Goal: Task Accomplishment & Management: Complete application form

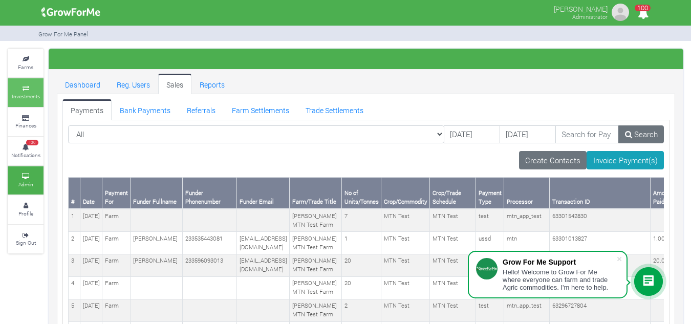
click at [33, 88] on icon at bounding box center [25, 88] width 31 height 5
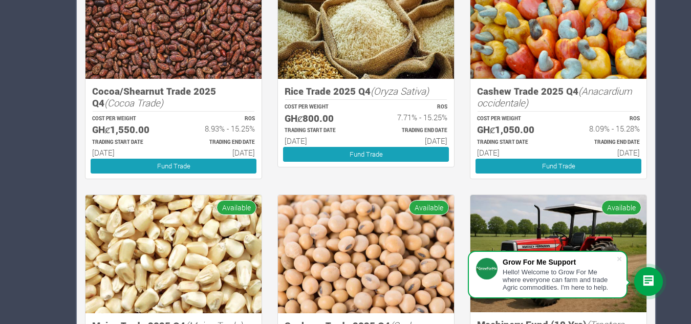
scroll to position [908, 0]
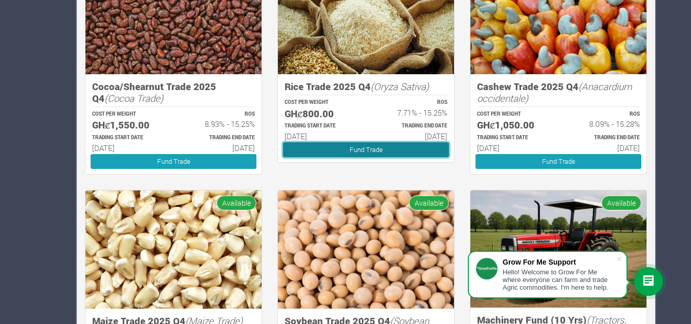
click at [352, 151] on link "Fund Trade" at bounding box center [366, 149] width 166 height 15
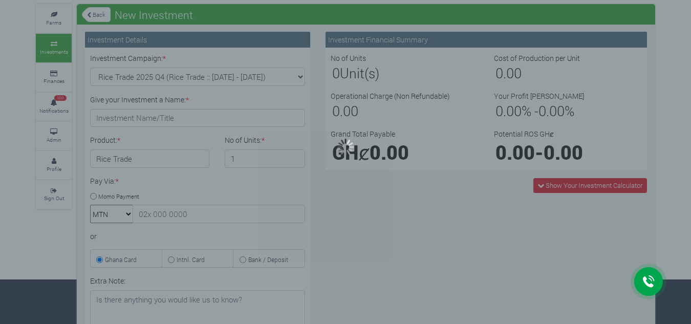
scroll to position [45, 0]
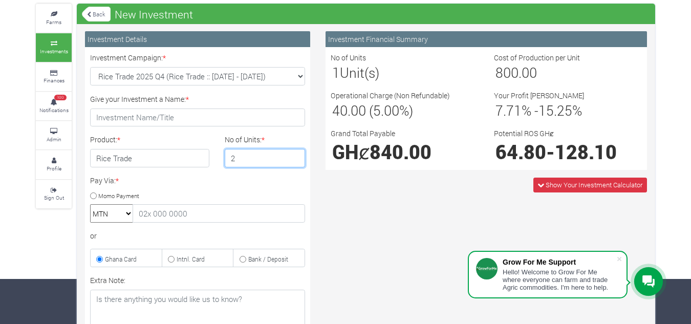
click at [295, 155] on input "2" at bounding box center [265, 158] width 81 height 18
type input "1"
click at [296, 163] on input "1" at bounding box center [265, 158] width 81 height 18
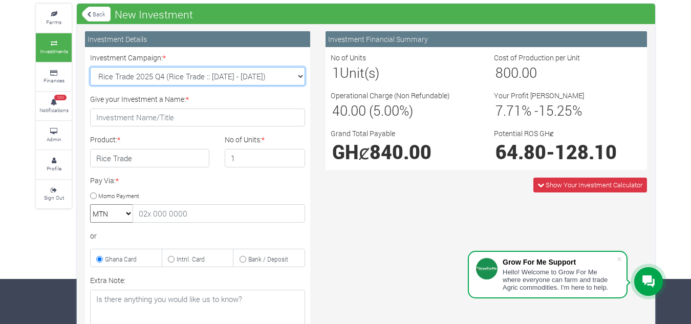
click at [301, 75] on select "Rice Trade 2025 Q4 (Rice Trade :: 01st Oct 2025 - 31st Mar 2026) Maize Trade 20…" at bounding box center [197, 76] width 215 height 18
select select "47"
click at [90, 67] on select "Rice Trade 2025 Q4 (Rice Trade :: 01st Oct 2025 - 31st Mar 2026) Maize Trade 20…" at bounding box center [197, 76] width 215 height 18
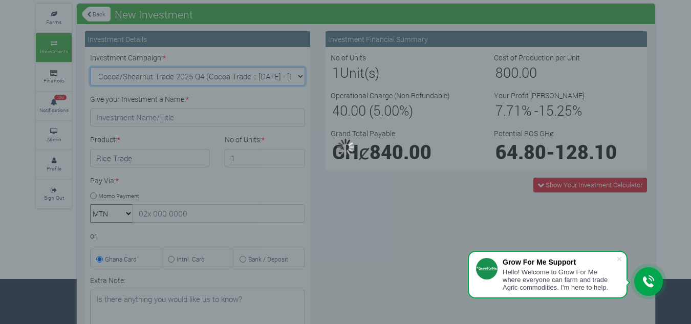
type input "1"
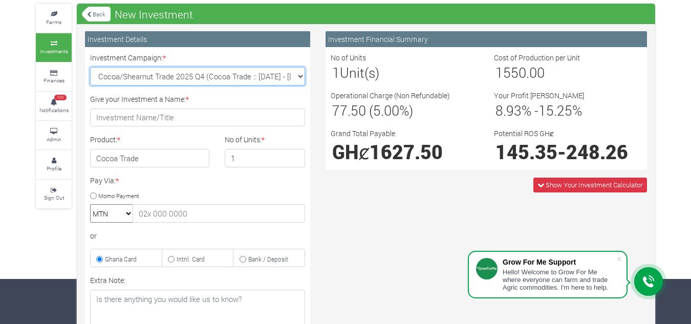
click at [299, 77] on select "Rice Trade 2025 Q4 (Rice Trade :: 01st Oct 2025 - 31st Mar 2026) Maize Trade 20…" at bounding box center [197, 76] width 215 height 18
select select "44"
click at [90, 67] on select "Rice Trade 2025 Q4 (Rice Trade :: 01st Oct 2025 - 31st Mar 2026) Maize Trade 20…" at bounding box center [197, 76] width 215 height 18
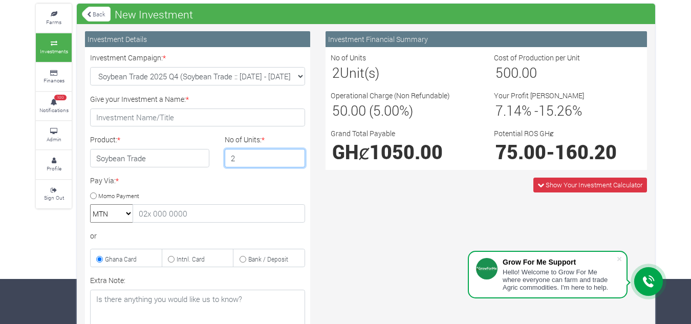
click at [297, 154] on input "2" at bounding box center [265, 158] width 81 height 18
type input "3"
click at [297, 154] on input "3" at bounding box center [265, 158] width 81 height 18
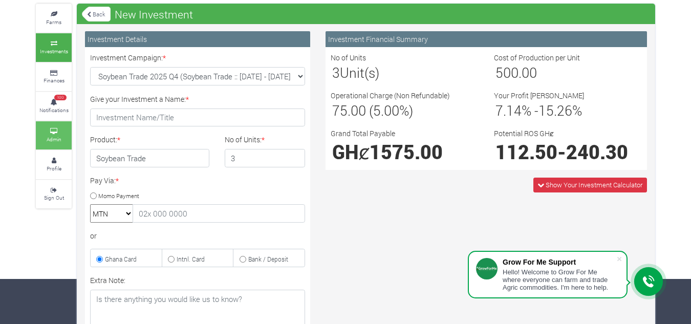
click at [60, 134] on link "Admin" at bounding box center [54, 135] width 36 height 28
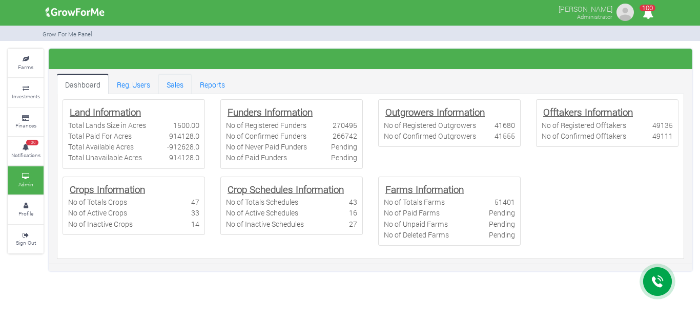
click at [179, 85] on link "Sales" at bounding box center [174, 84] width 33 height 20
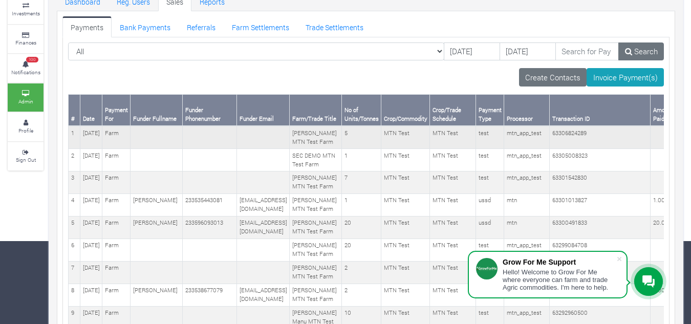
scroll to position [83, 0]
click at [285, 216] on td "[EMAIL_ADDRESS][DOMAIN_NAME]" at bounding box center [263, 204] width 53 height 23
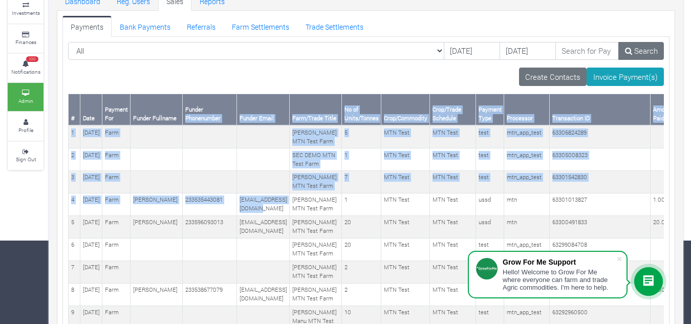
drag, startPoint x: 285, startPoint y: 222, endPoint x: 192, endPoint y: 110, distance: 145.8
click at [261, 193] on td at bounding box center [263, 182] width 53 height 23
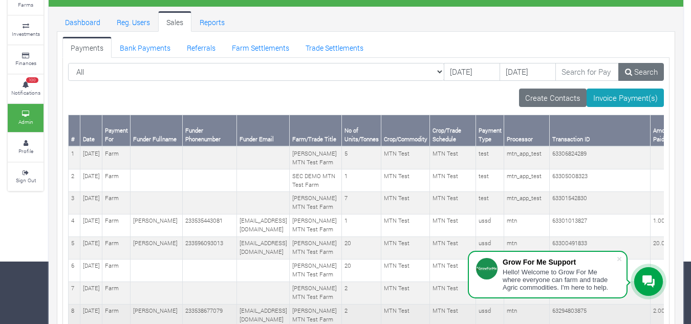
scroll to position [0, 0]
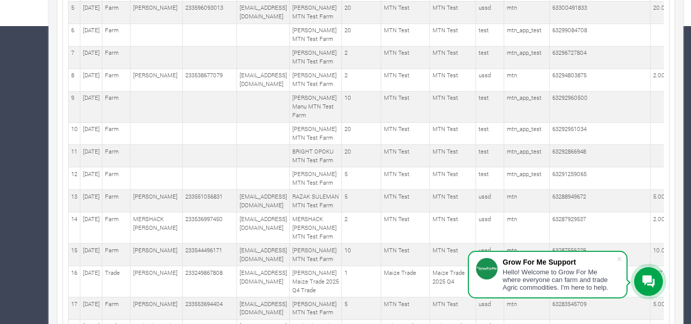
scroll to position [299, 0]
